Goal: Transaction & Acquisition: Obtain resource

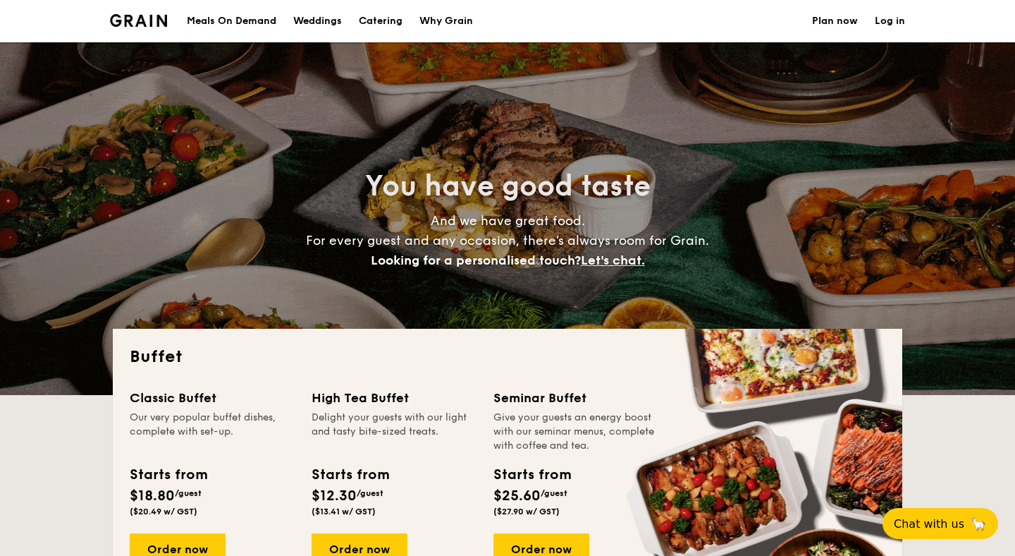
select select
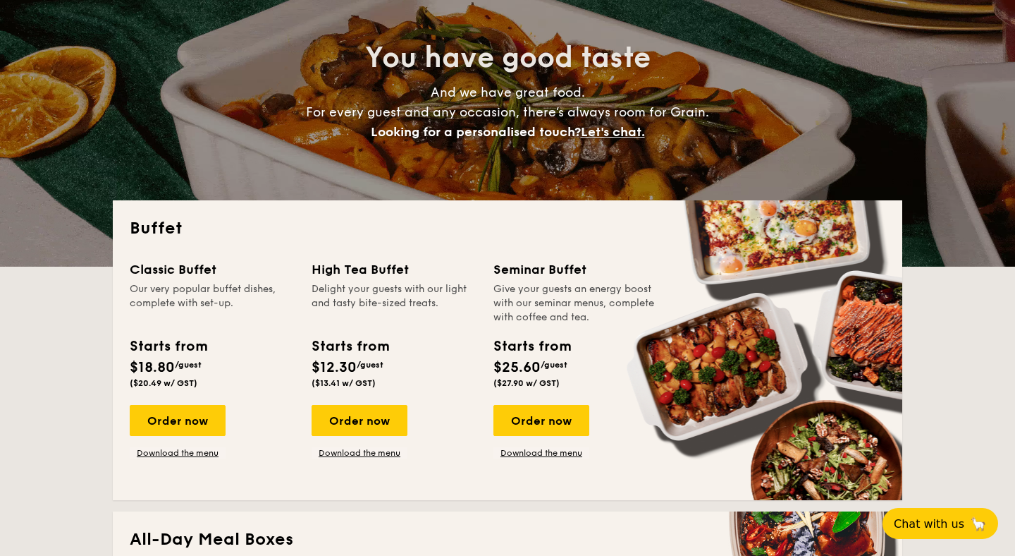
scroll to position [127, 0]
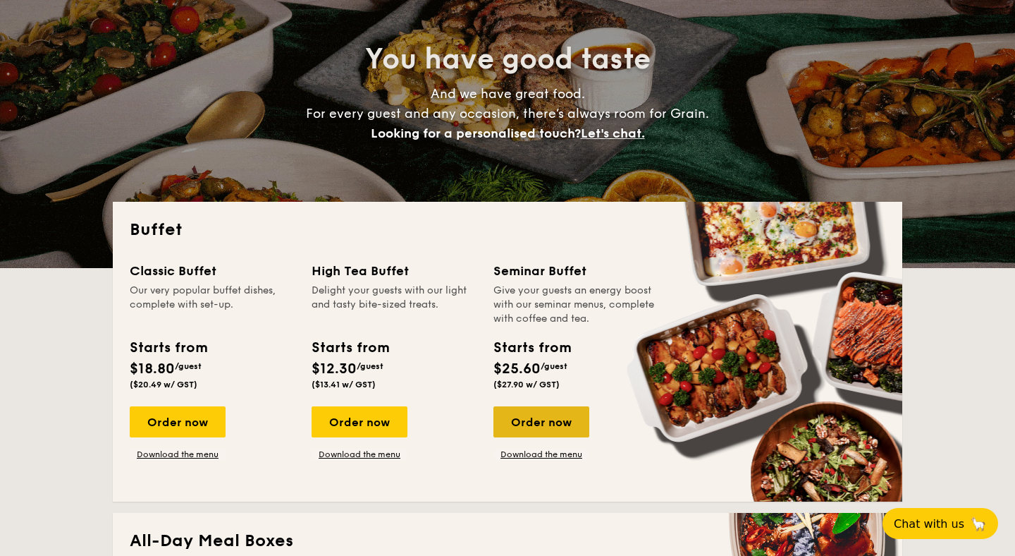
click at [539, 414] on div "Order now" at bounding box center [542, 421] width 96 height 31
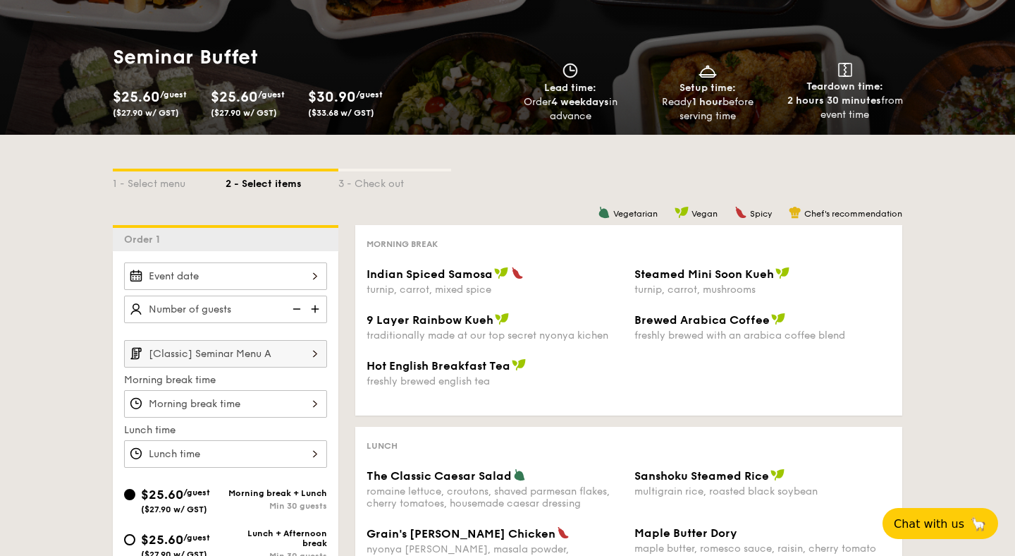
scroll to position [122, 0]
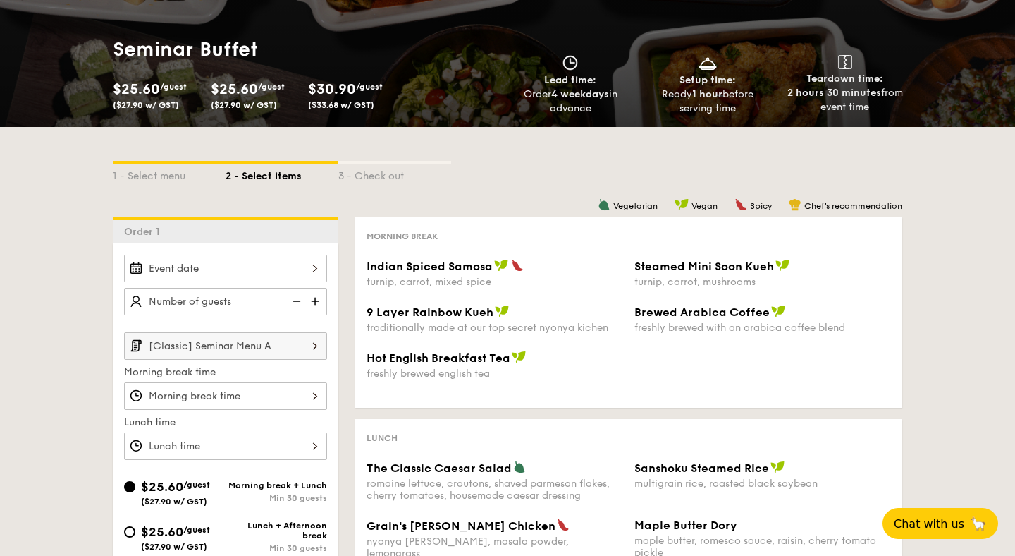
select select
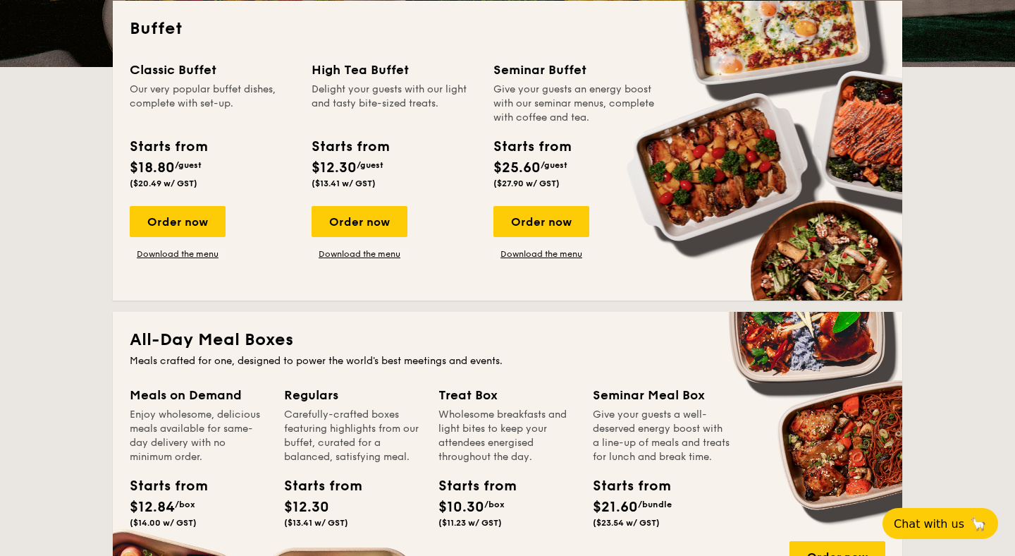
scroll to position [305, 0]
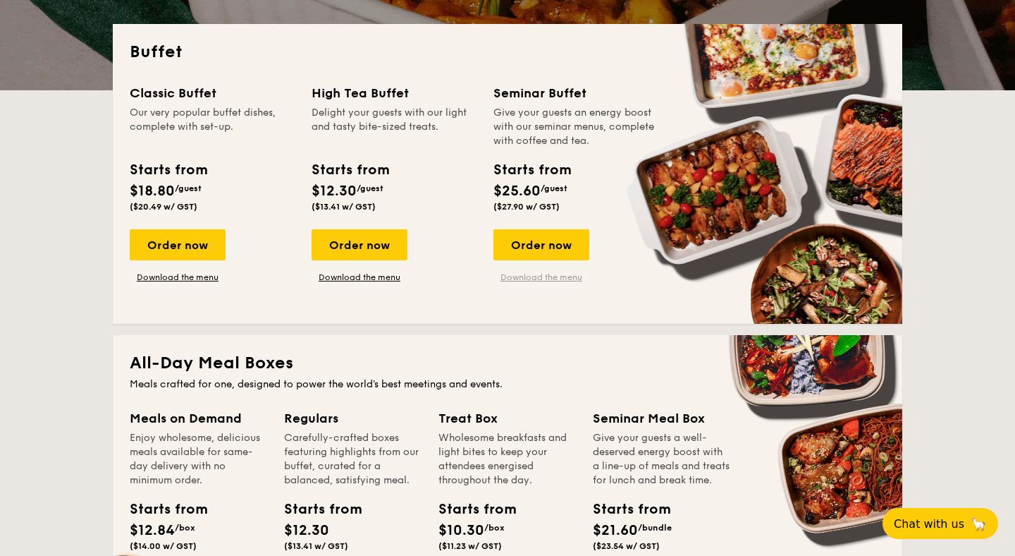
click at [552, 275] on link "Download the menu" at bounding box center [542, 276] width 96 height 11
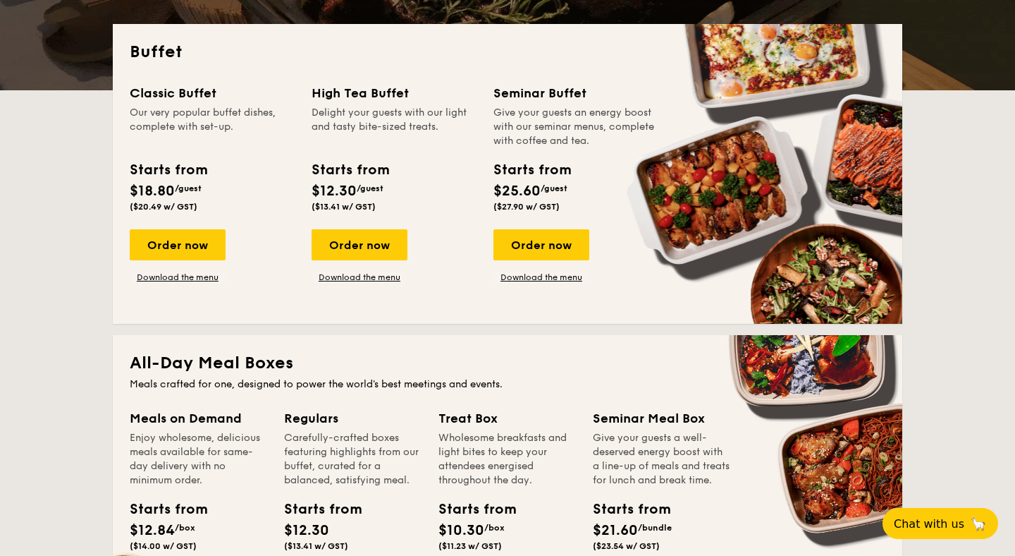
scroll to position [0, 0]
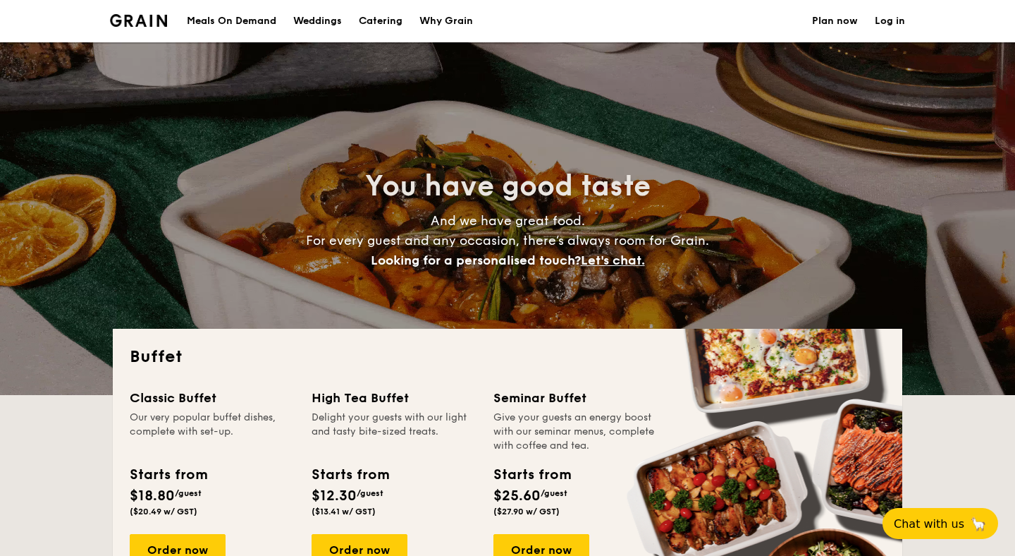
click at [322, 25] on div "Weddings" at bounding box center [317, 21] width 49 height 42
